Goal: Obtain resource: Obtain resource

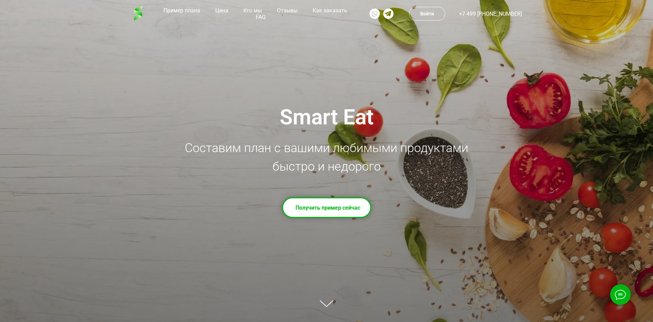
click at [318, 207] on td "Получить пример сейчас" at bounding box center [327, 207] width 65 height 17
click at [330, 208] on td "Получить пример сейчас" at bounding box center [327, 207] width 65 height 17
